Goal: Task Accomplishment & Management: Use online tool/utility

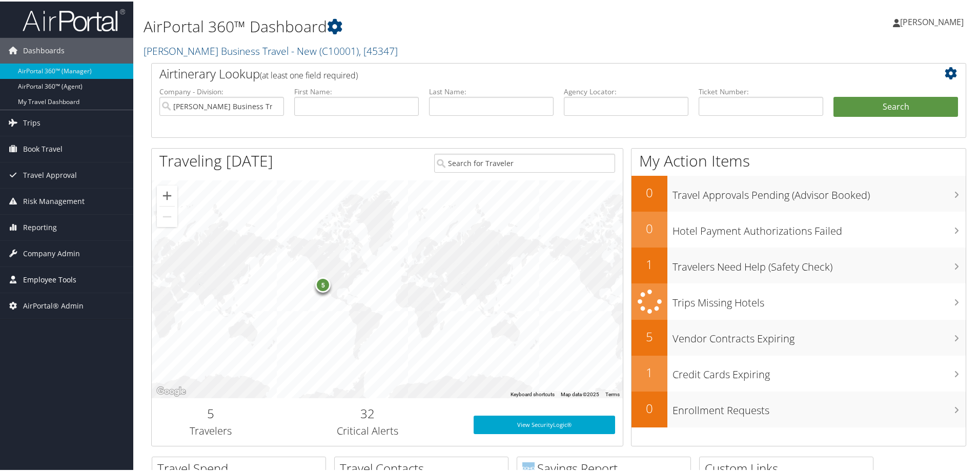
click at [37, 277] on span "Employee Tools" at bounding box center [49, 278] width 53 height 26
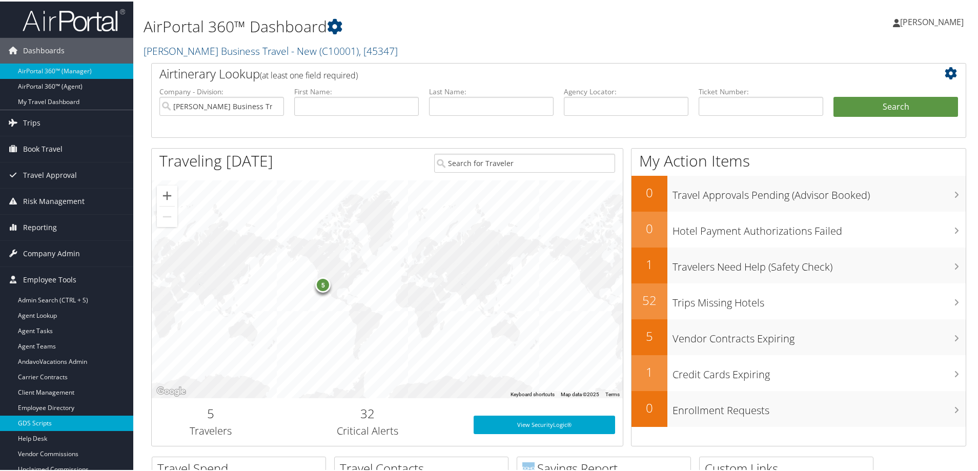
click at [40, 418] on link "GDS Scripts" at bounding box center [66, 421] width 133 height 15
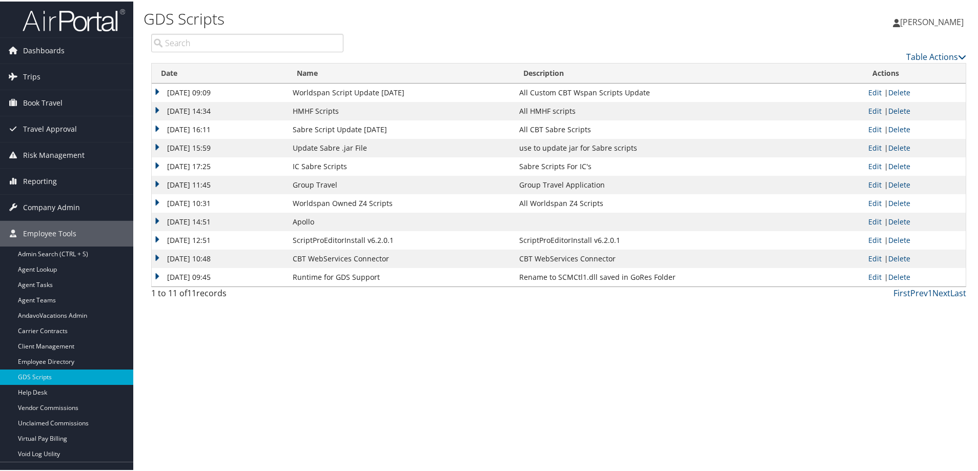
click at [159, 156] on td "[DATE] 15:59" at bounding box center [220, 146] width 136 height 18
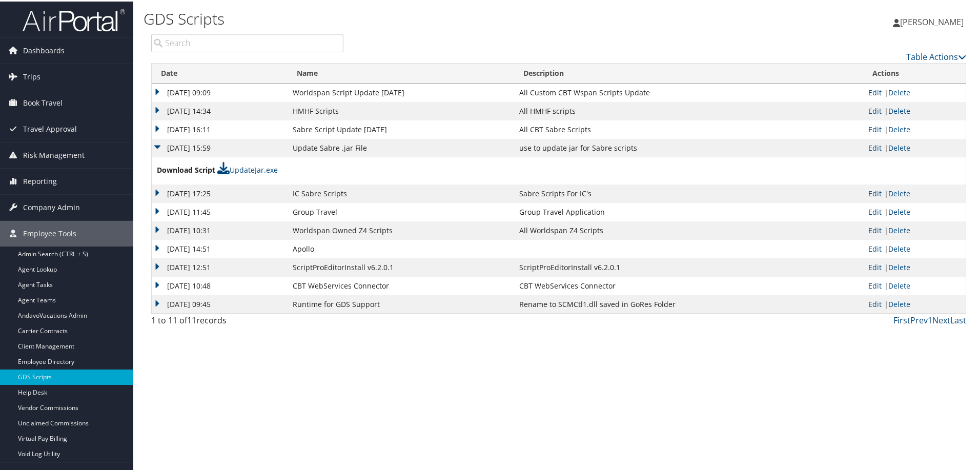
click at [158, 137] on td "[DATE] 16:11" at bounding box center [220, 128] width 136 height 18
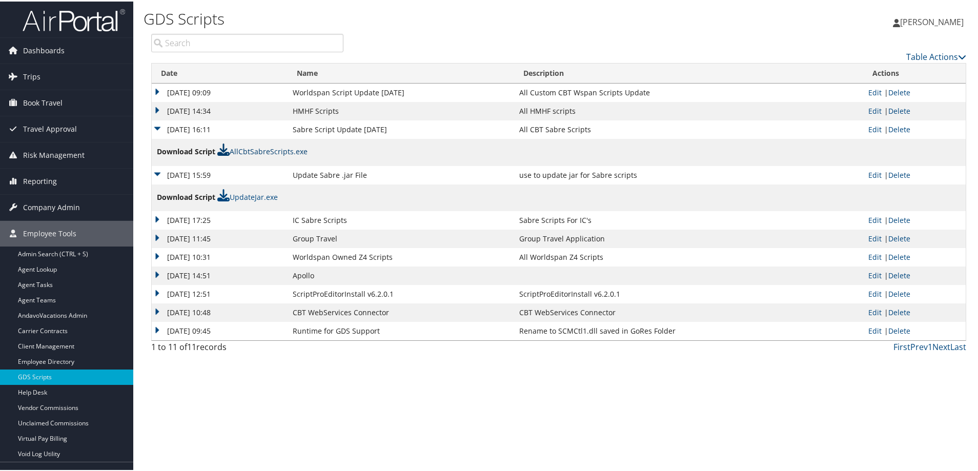
click at [307, 155] on link "AllCbtSabreScripts.exe" at bounding box center [262, 150] width 90 height 10
click at [278, 200] on link "UpdateJar.exe" at bounding box center [247, 196] width 60 height 10
